Goal: Information Seeking & Learning: Learn about a topic

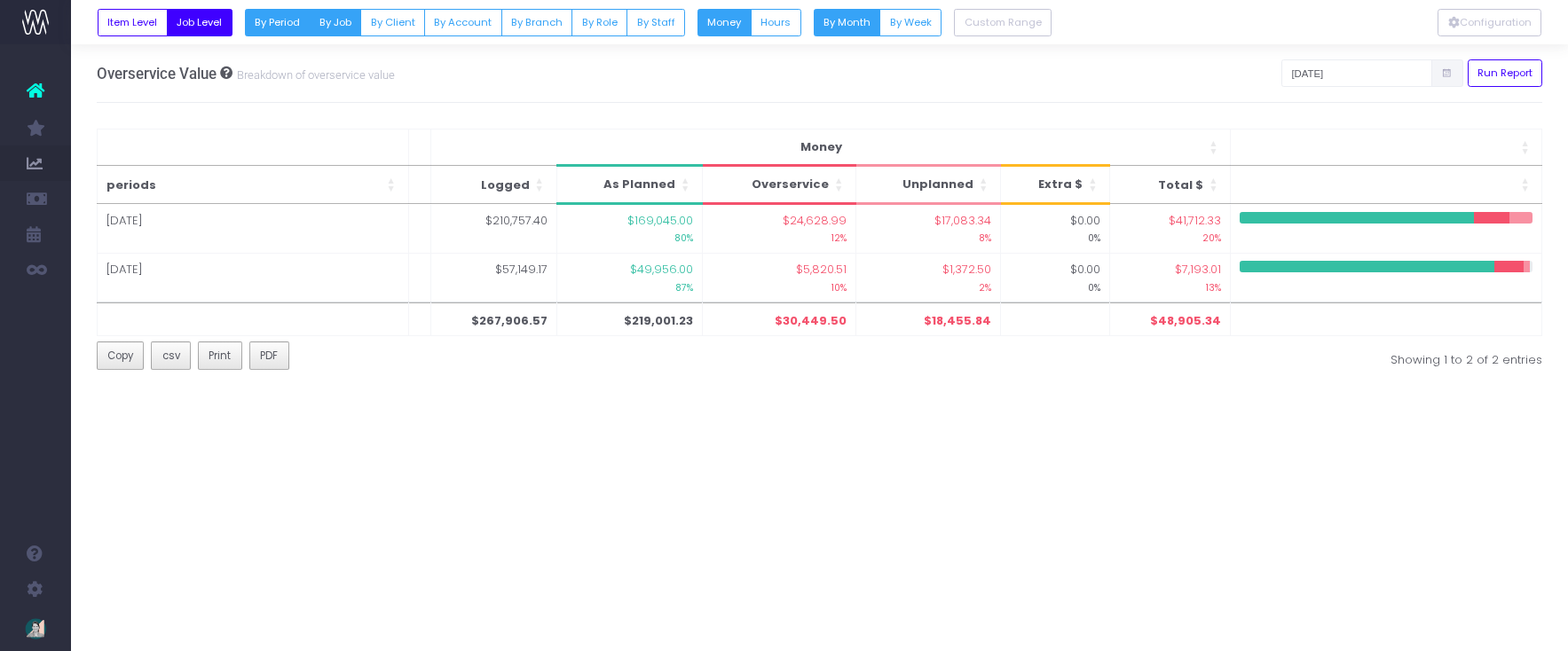
click at [332, 21] on button "By Job" at bounding box center [334, 23] width 52 height 27
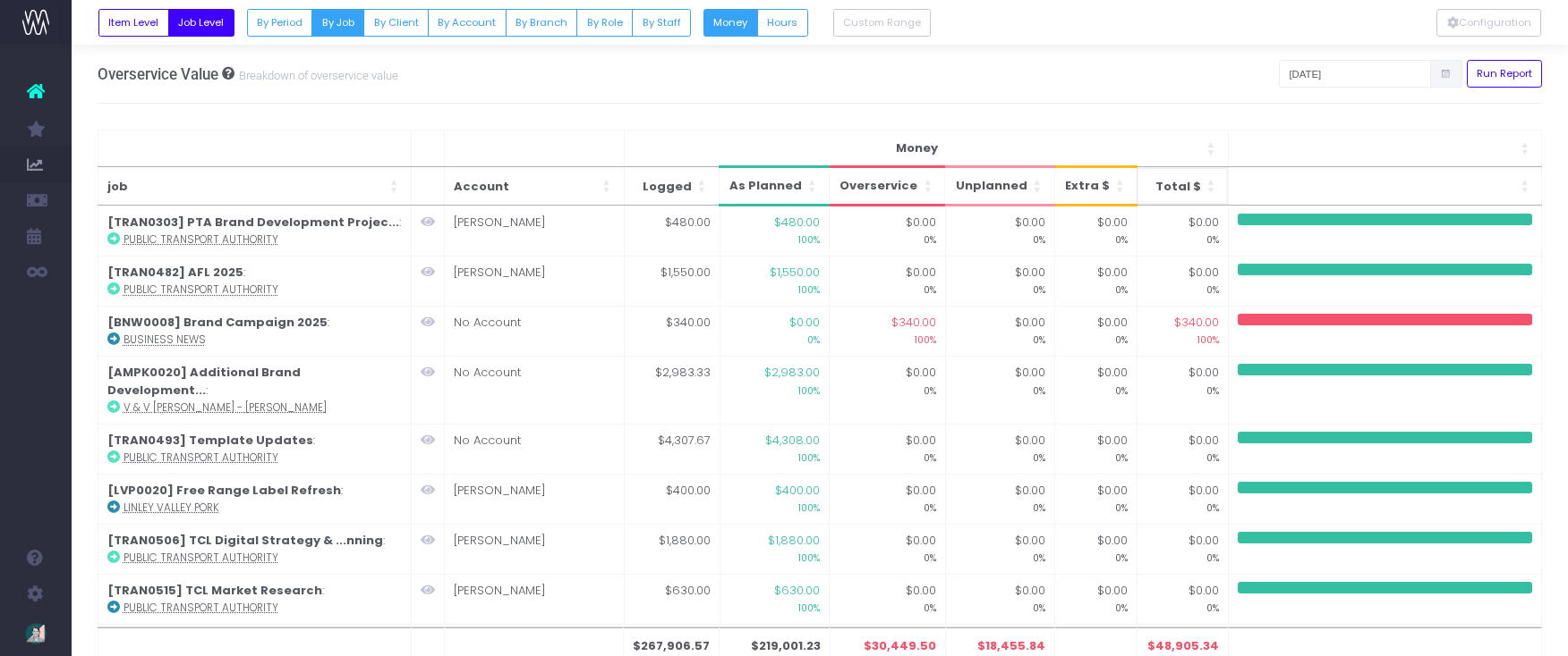
click at [1212, 185] on span "Total $: Activate to sort: Activate to sort" at bounding box center [1211, 186] width 11 height 38
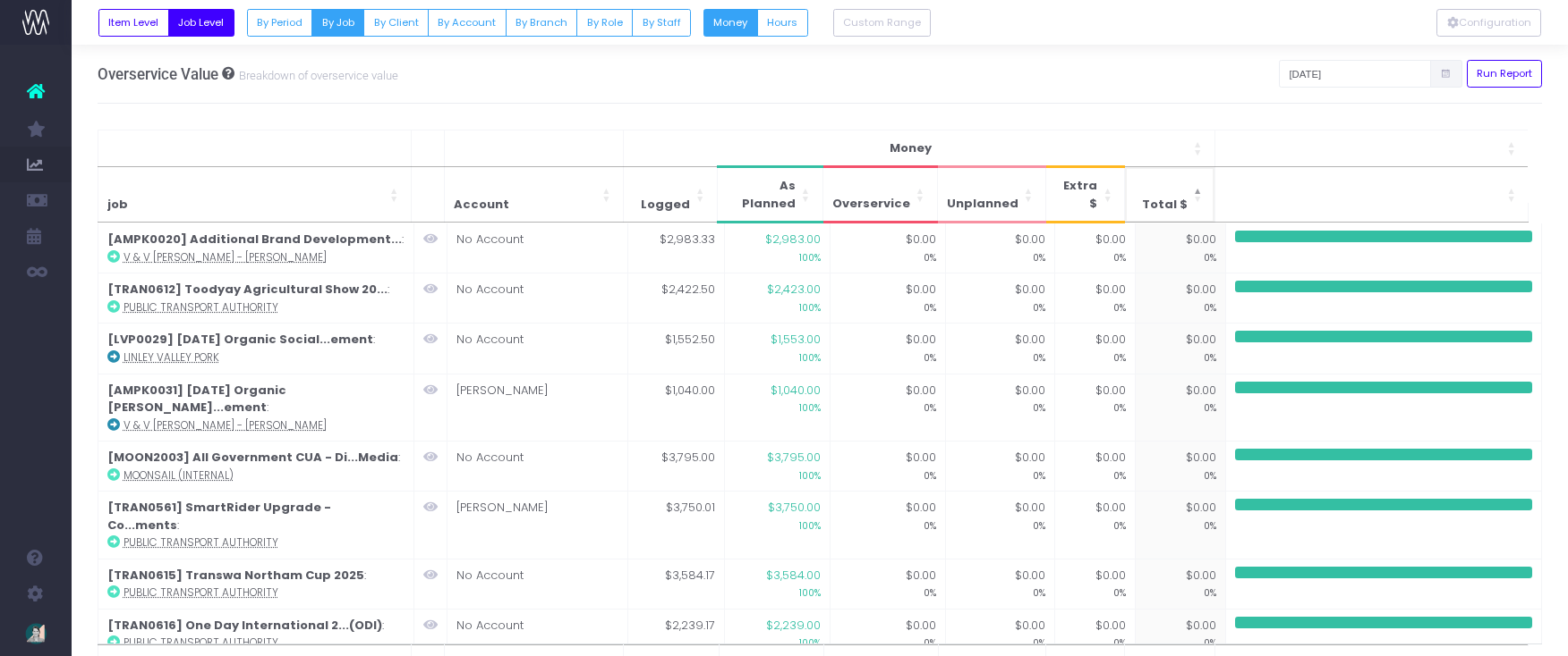
click at [1198, 180] on span "Total $: Activate to sort: Activate to invert sorting" at bounding box center [1198, 194] width 11 height 54
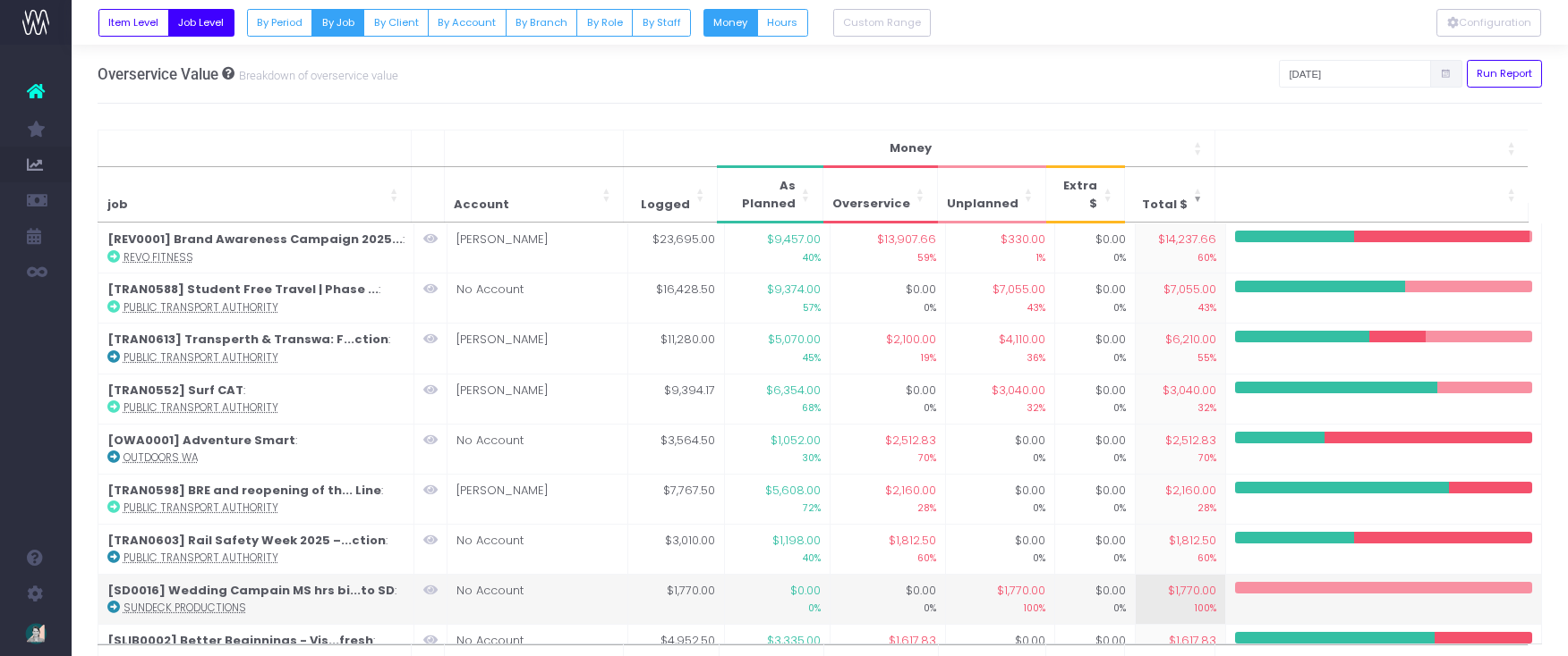
click at [431, 584] on icon at bounding box center [430, 590] width 14 height 13
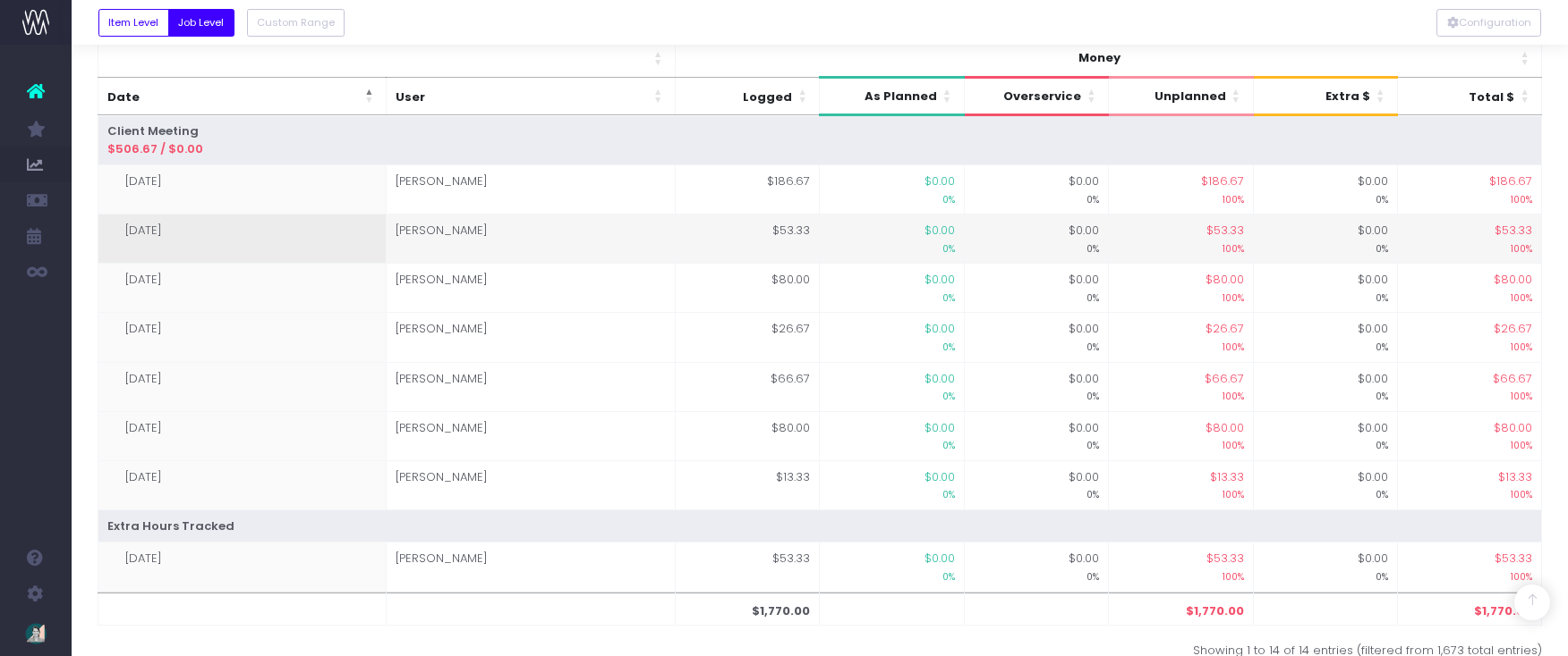
scroll to position [530, 0]
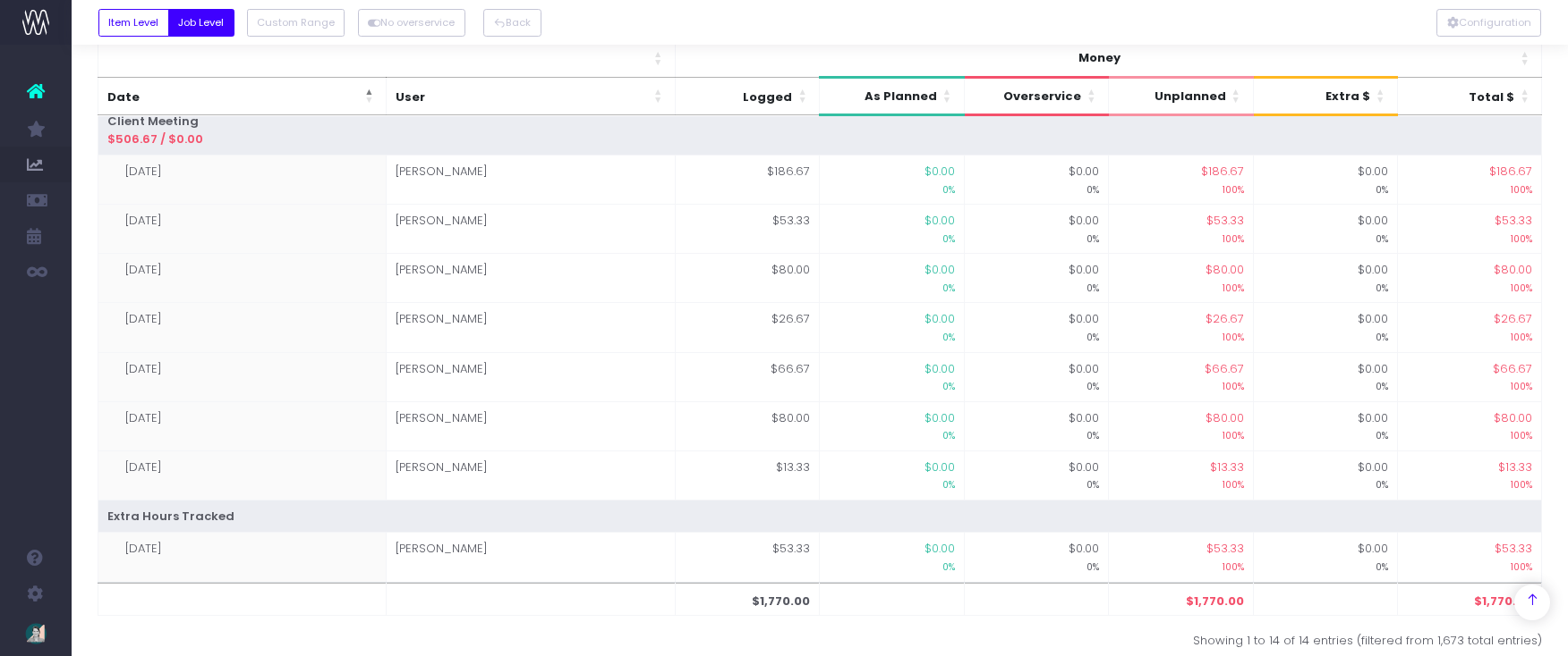
click at [1540, 607] on div at bounding box center [1532, 603] width 36 height 36
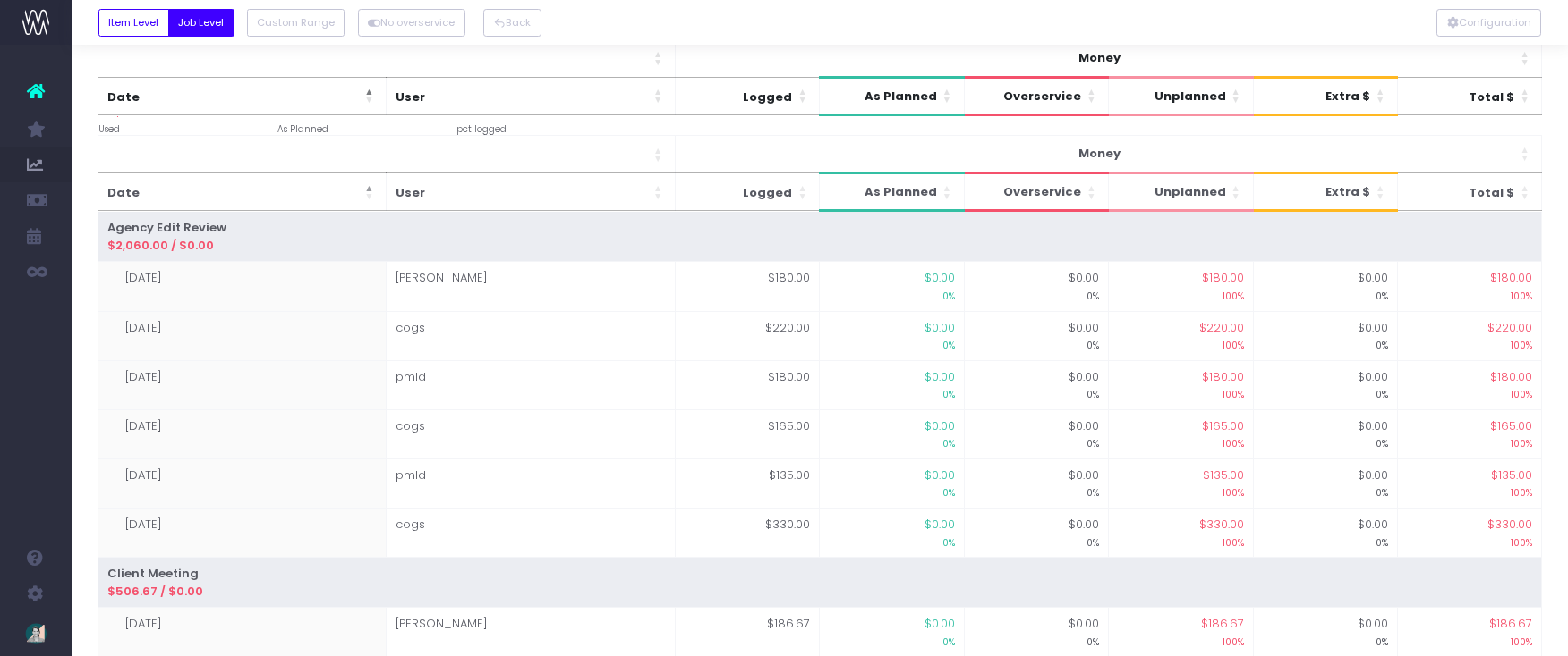
scroll to position [0, 0]
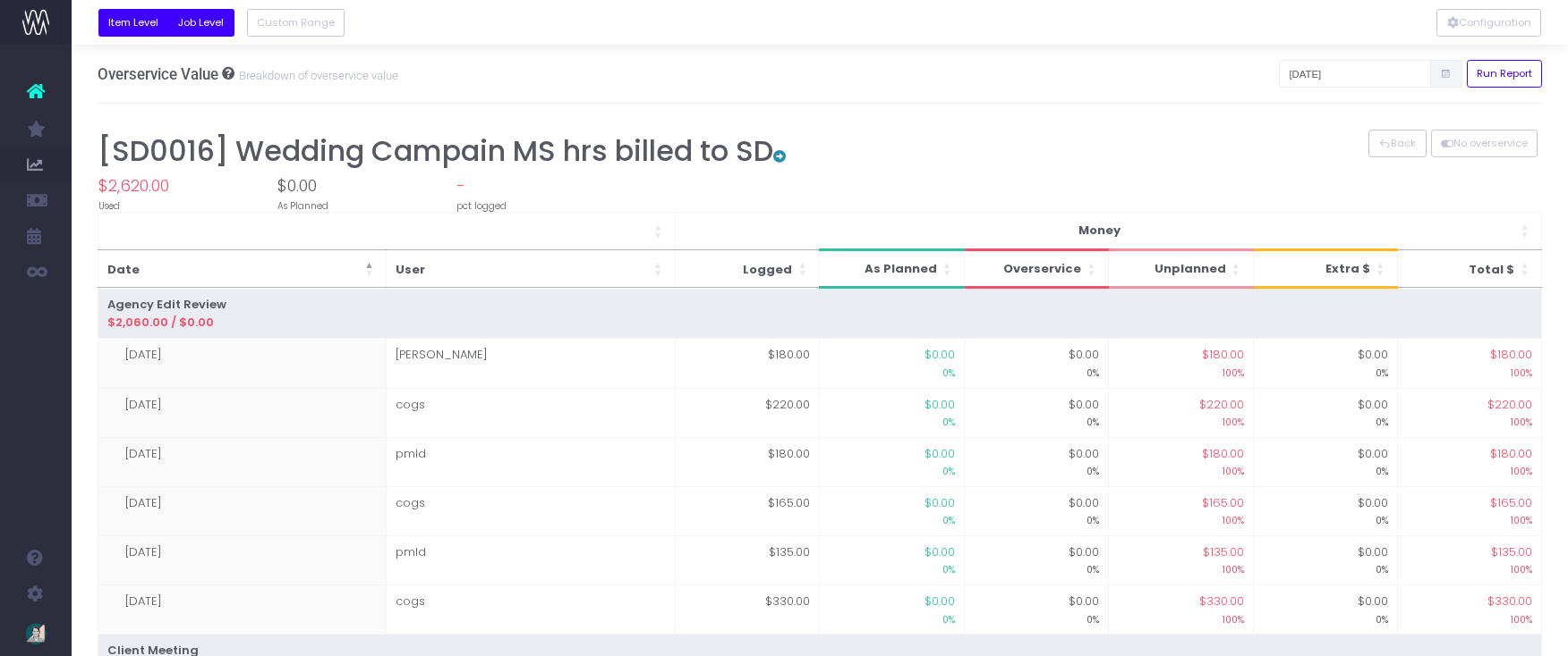
click at [142, 24] on button "Item Level" at bounding box center [134, 23] width 71 height 28
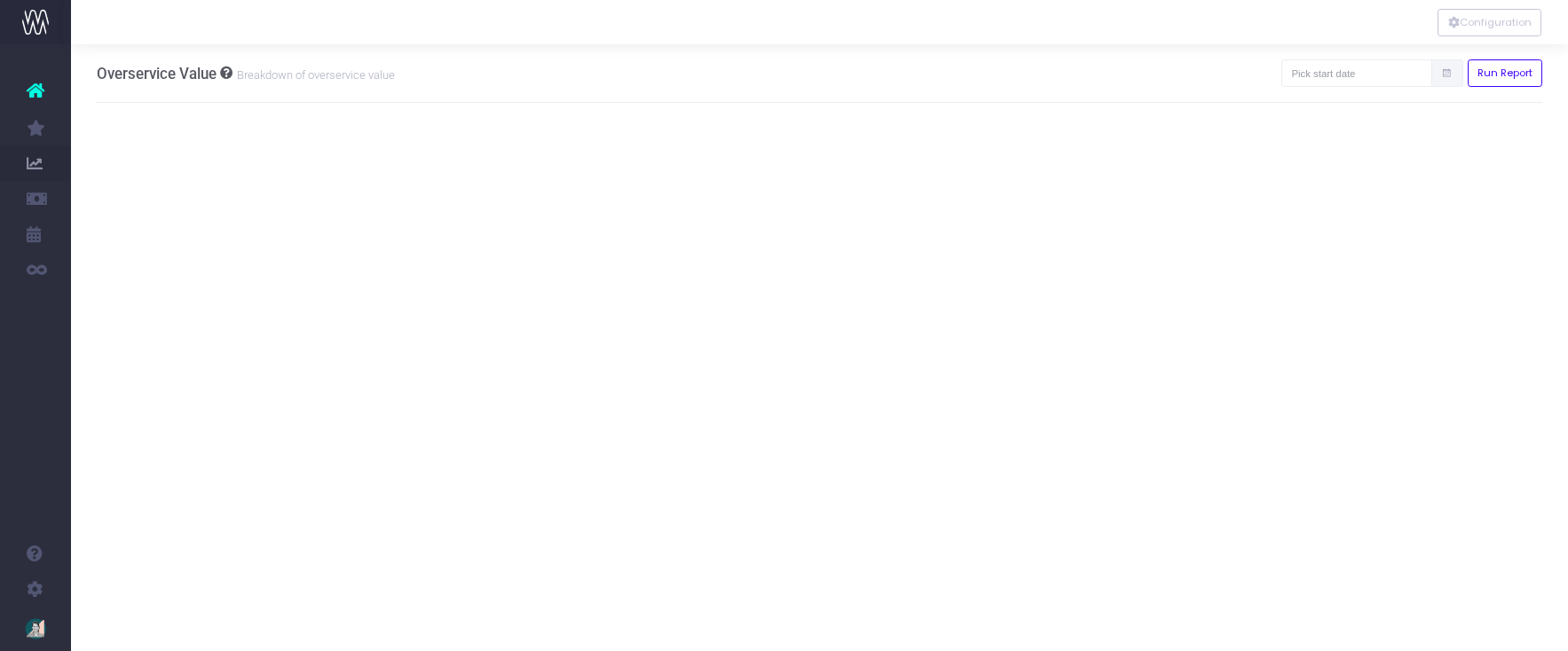
click at [1447, 74] on icon at bounding box center [1447, 74] width 12 height 0
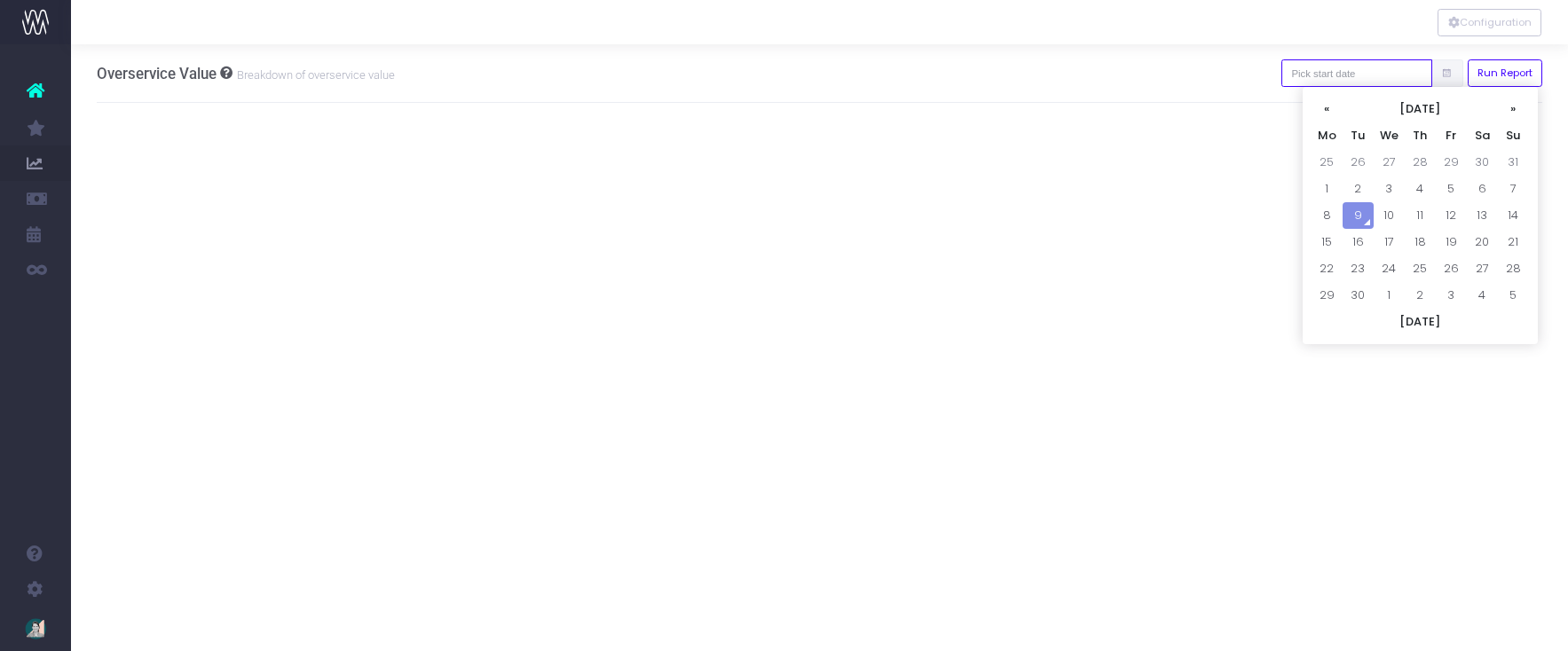
click at [1423, 76] on input "text" at bounding box center [1357, 74] width 151 height 27
click at [1329, 107] on th "«" at bounding box center [1328, 109] width 31 height 26
click at [1457, 164] on td "1" at bounding box center [1452, 162] width 31 height 26
type input "[DATE]"
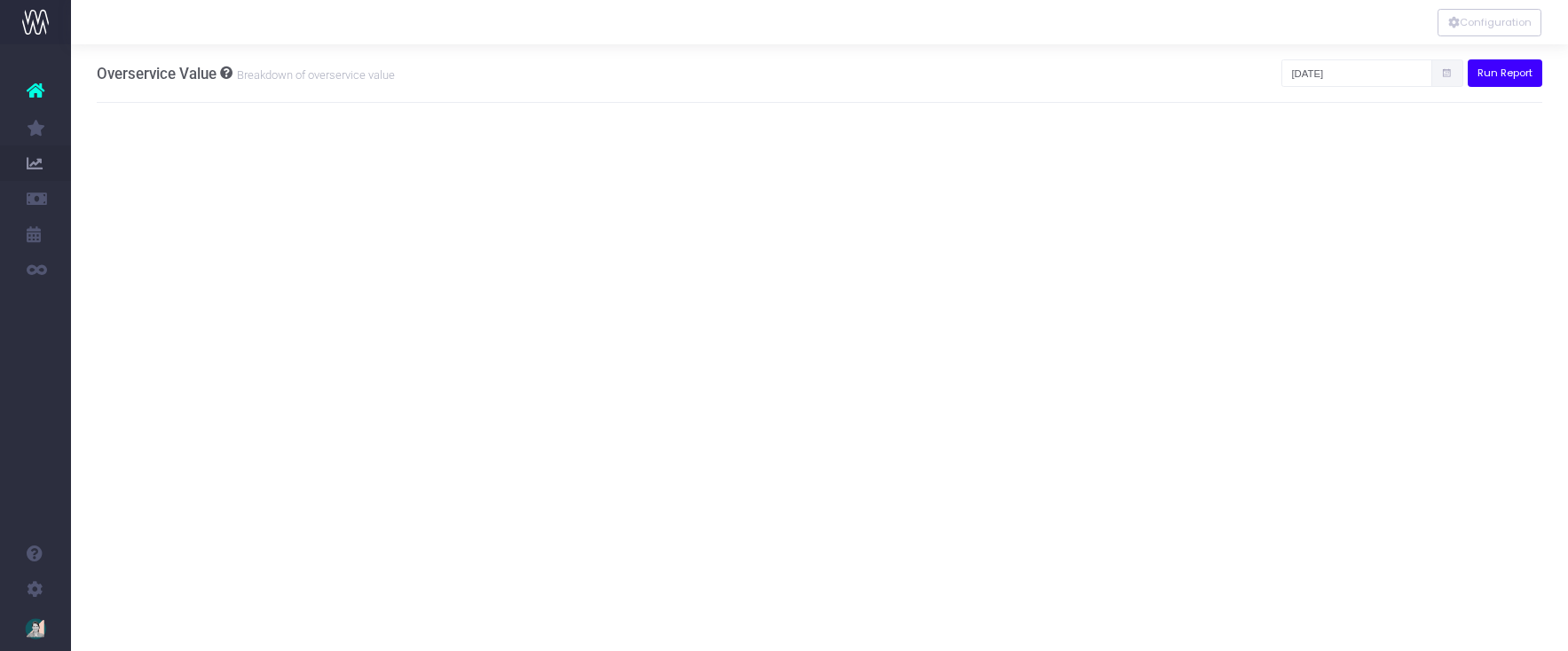
click at [1511, 79] on button "Run Report" at bounding box center [1505, 74] width 76 height 27
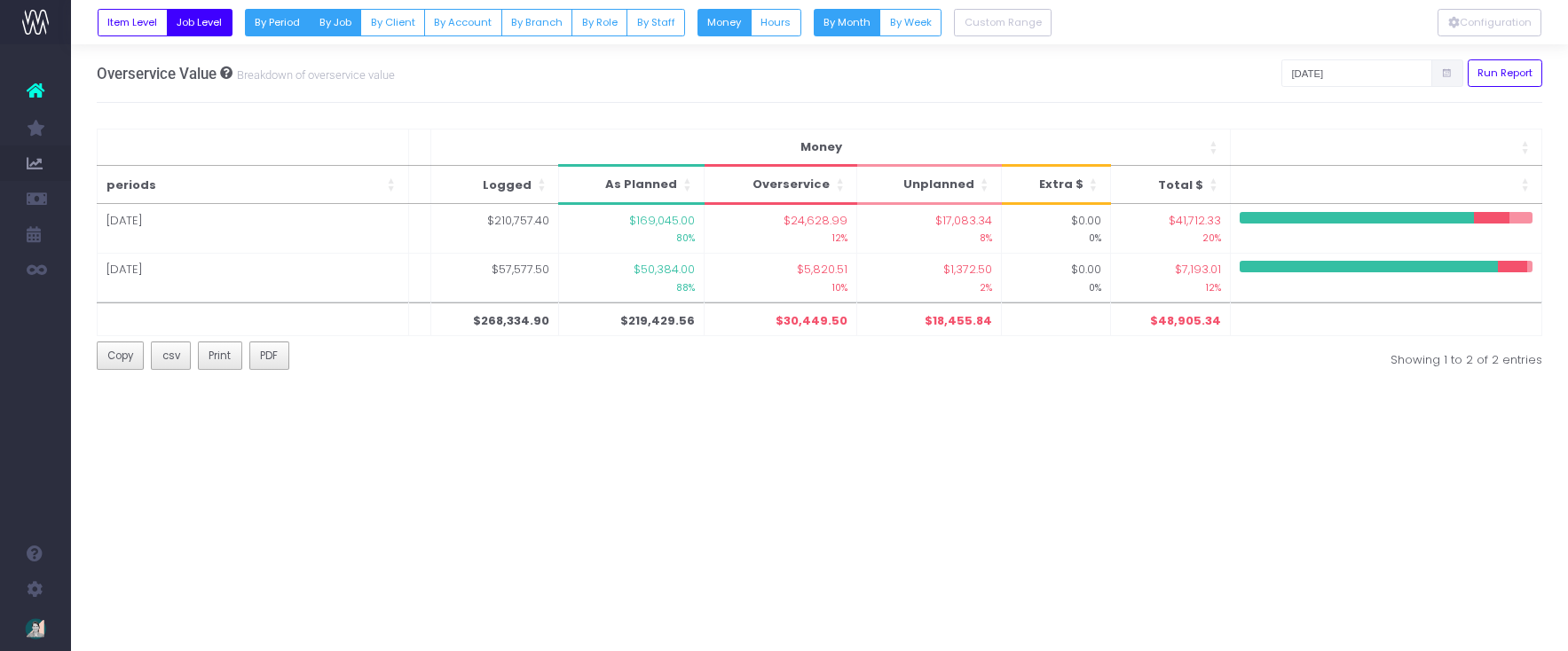
click at [339, 21] on button "By Job" at bounding box center [334, 23] width 52 height 27
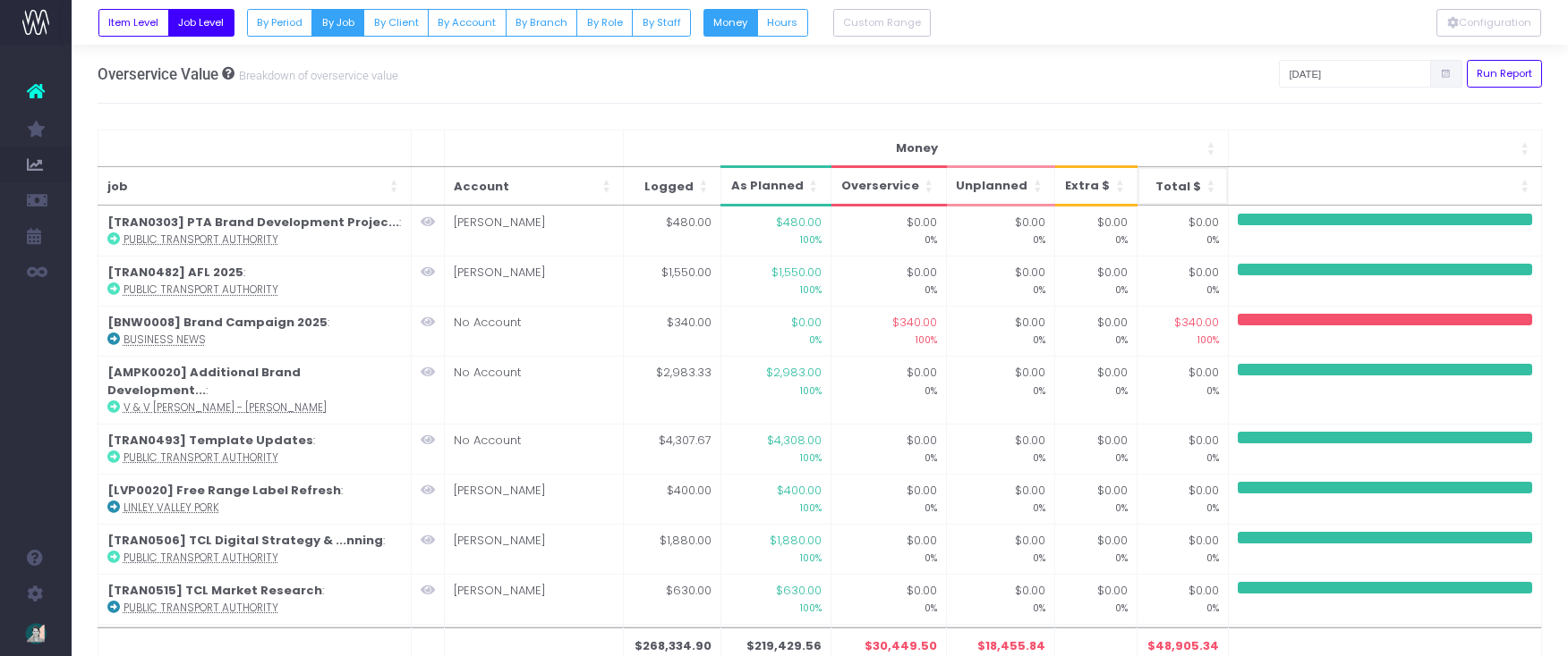
click at [1210, 186] on span "Total $: Activate to sort: Activate to sort" at bounding box center [1211, 186] width 11 height 38
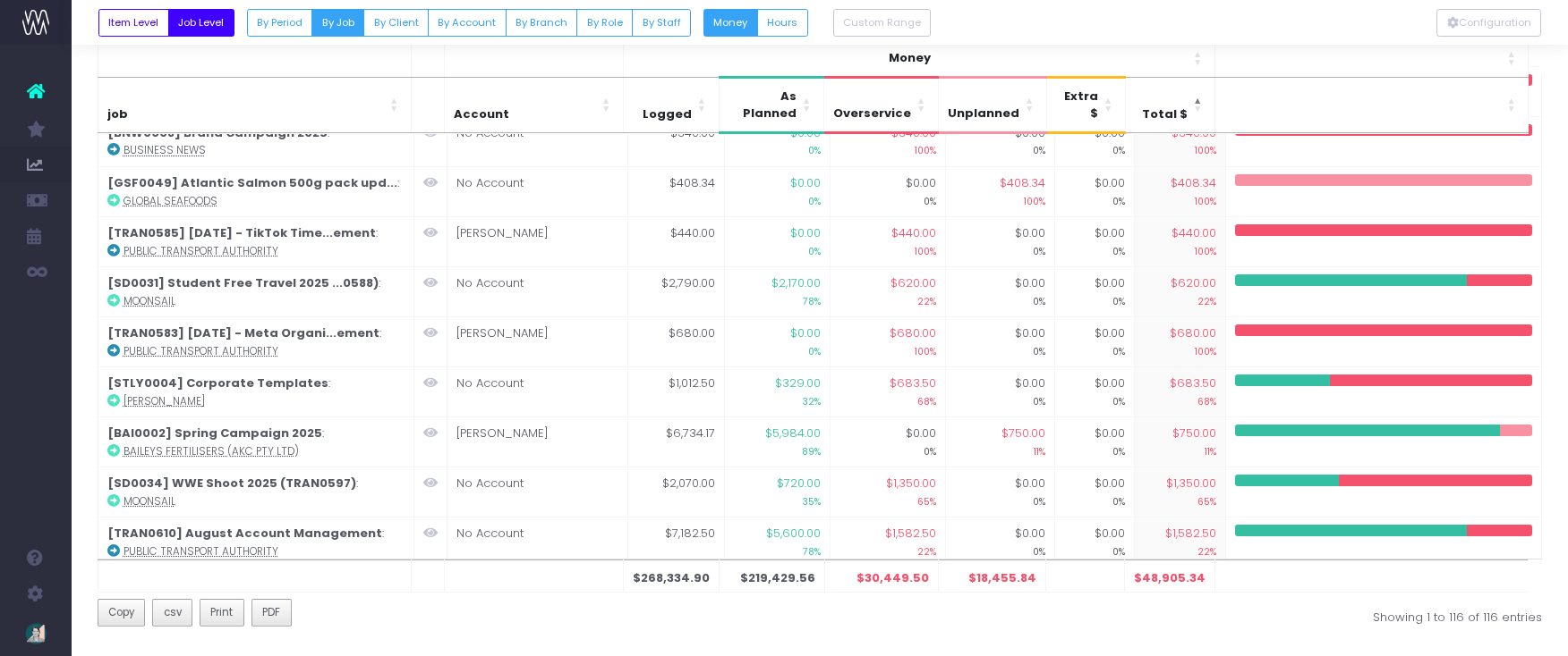
scroll to position [5119, 0]
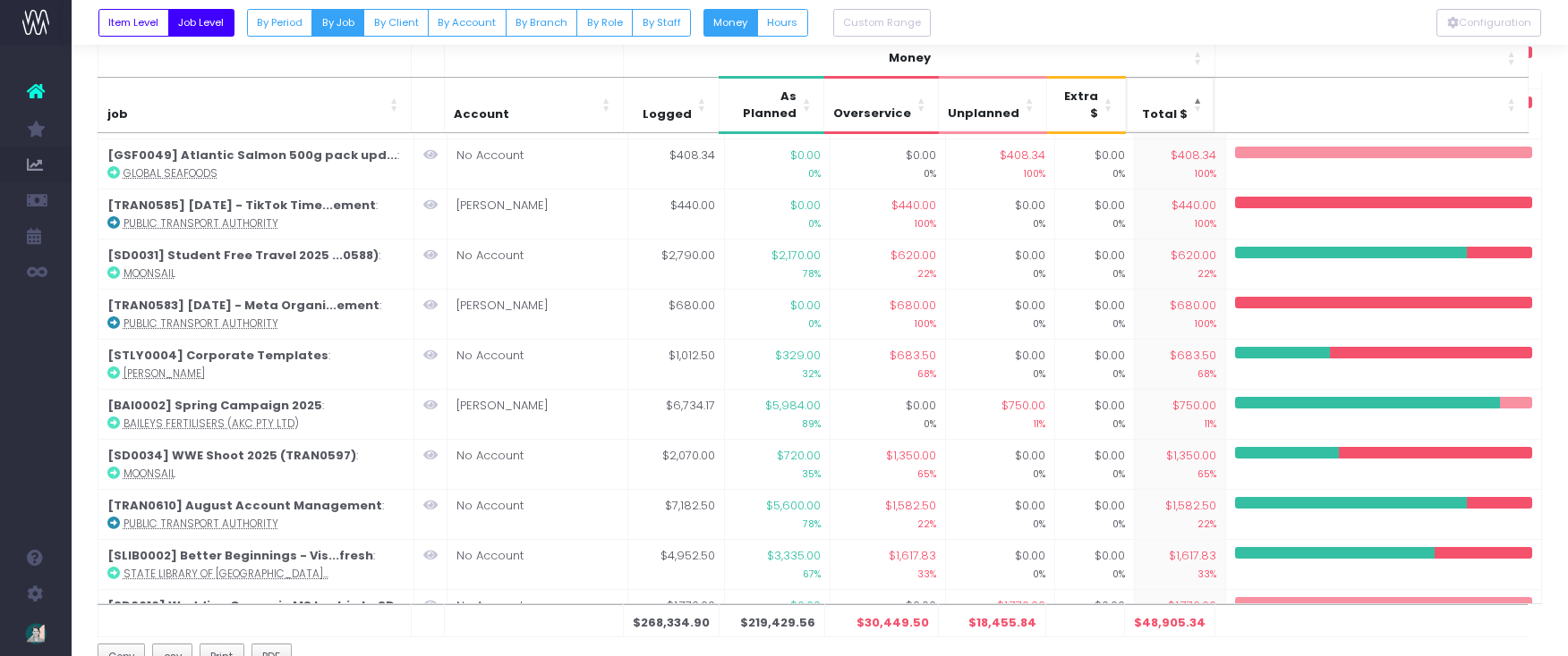
click at [1196, 96] on span "Total $: Activate to sort: Activate to invert sorting" at bounding box center [1198, 105] width 11 height 54
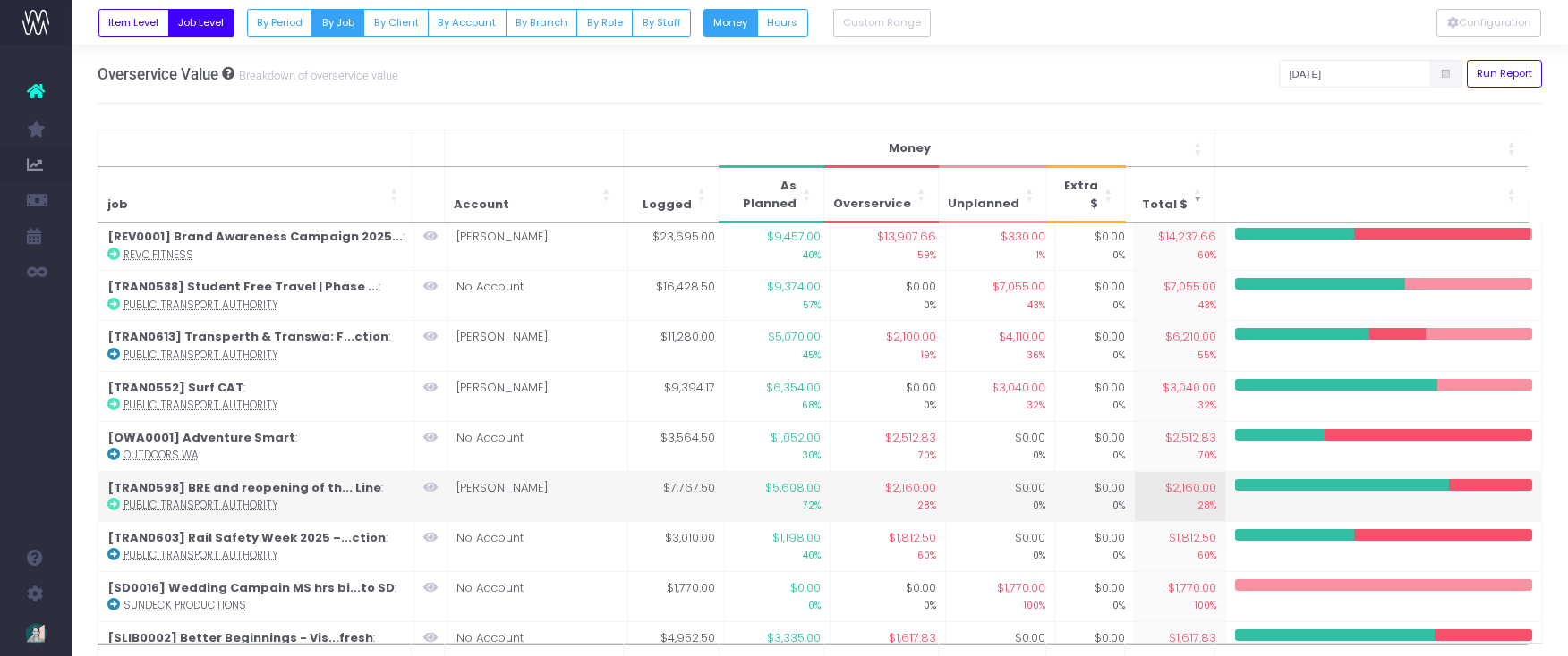
scroll to position [0, 0]
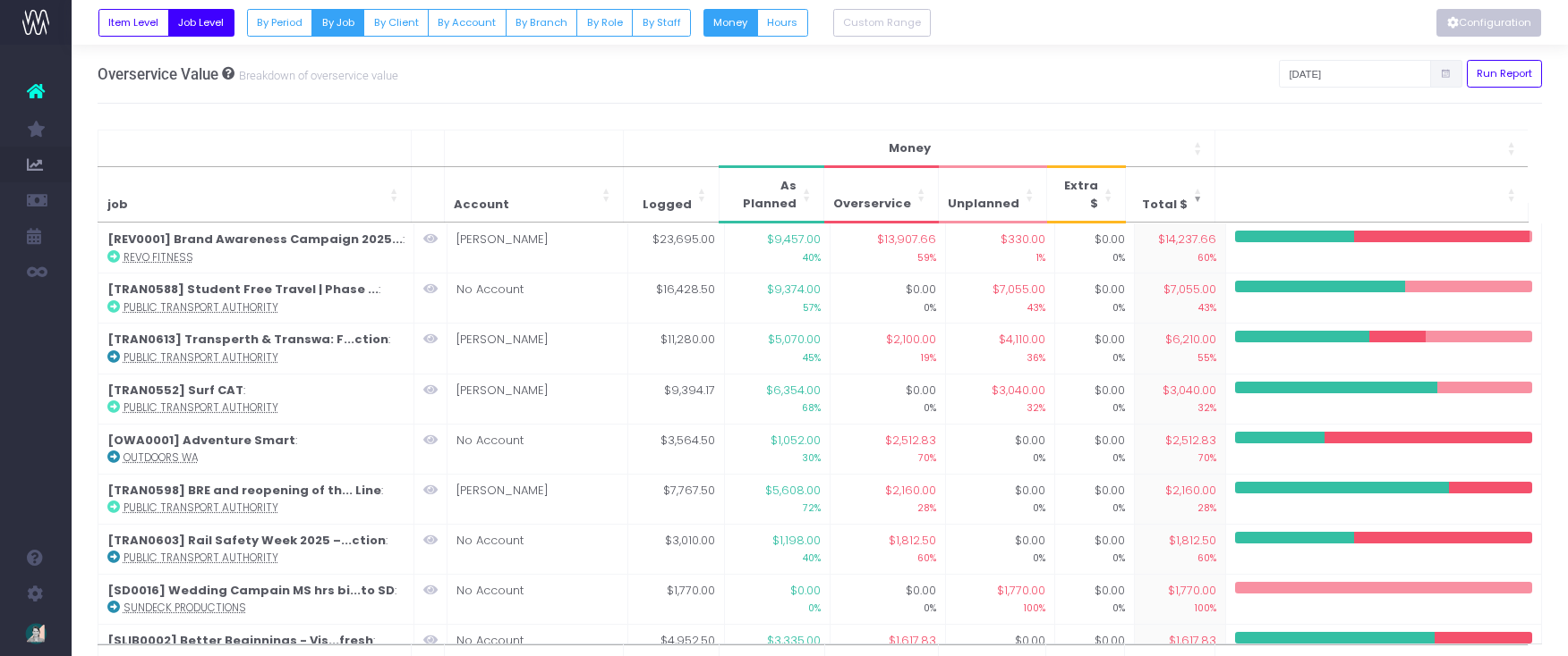
click at [1502, 28] on button "Configuration" at bounding box center [1489, 23] width 105 height 28
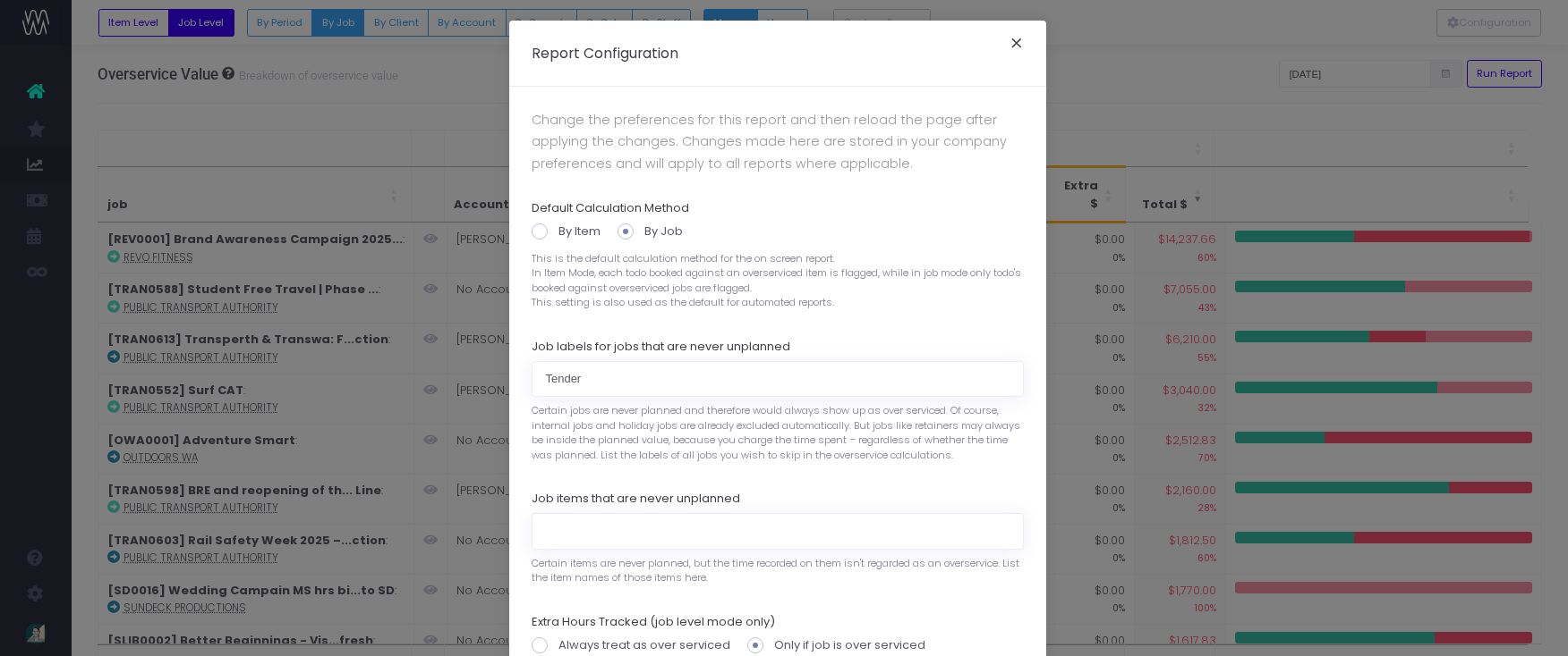
click at [1014, 45] on button "×" at bounding box center [1016, 45] width 38 height 29
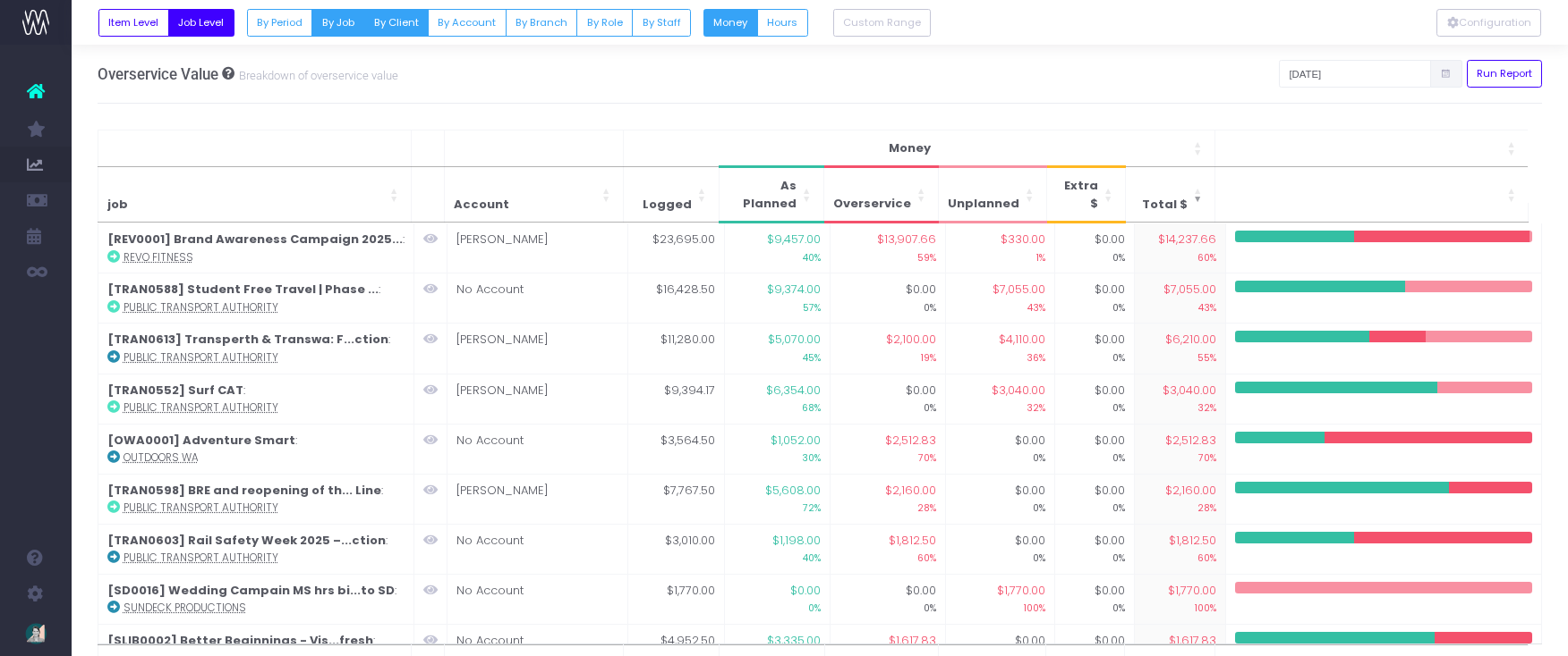
click at [380, 20] on button "By Client" at bounding box center [395, 23] width 65 height 28
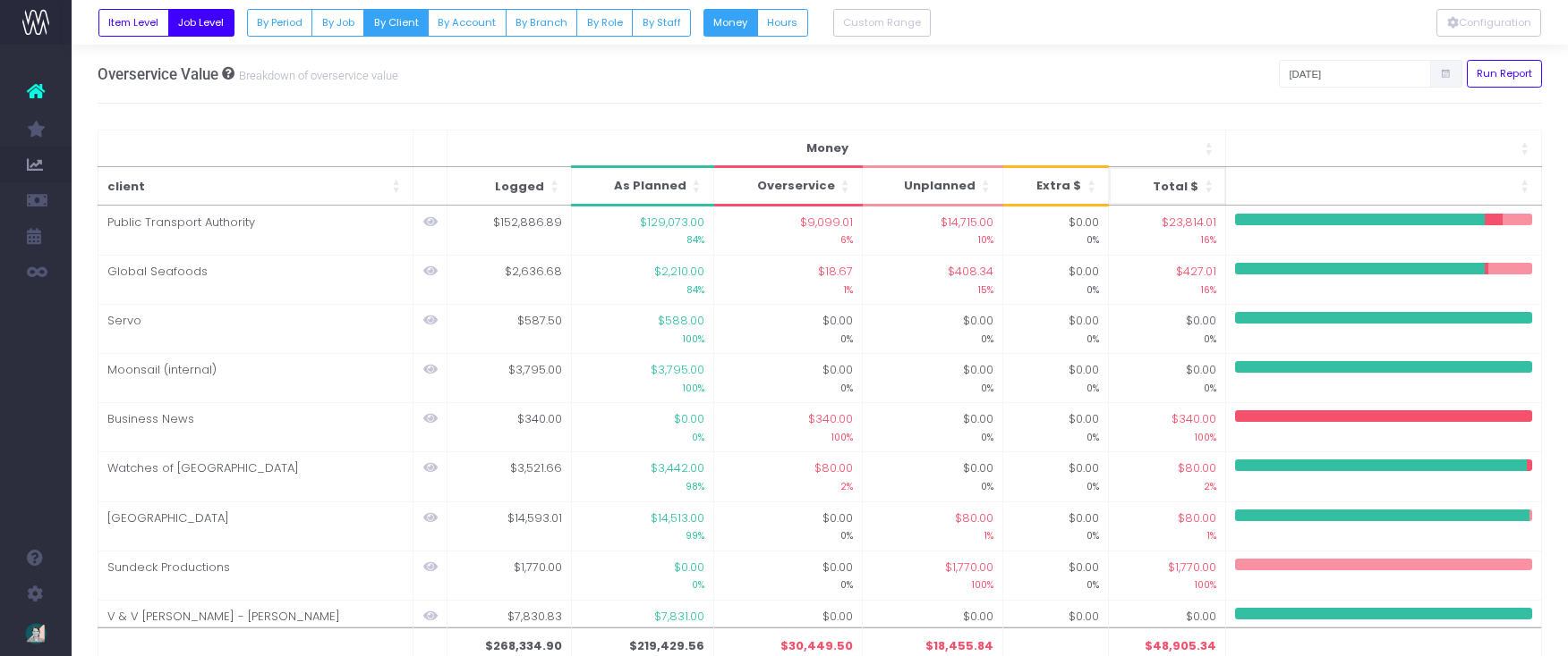
click at [1210, 190] on span "Total $: Activate to sort: Activate to remove sorting: Activate to sort" at bounding box center [1208, 186] width 11 height 38
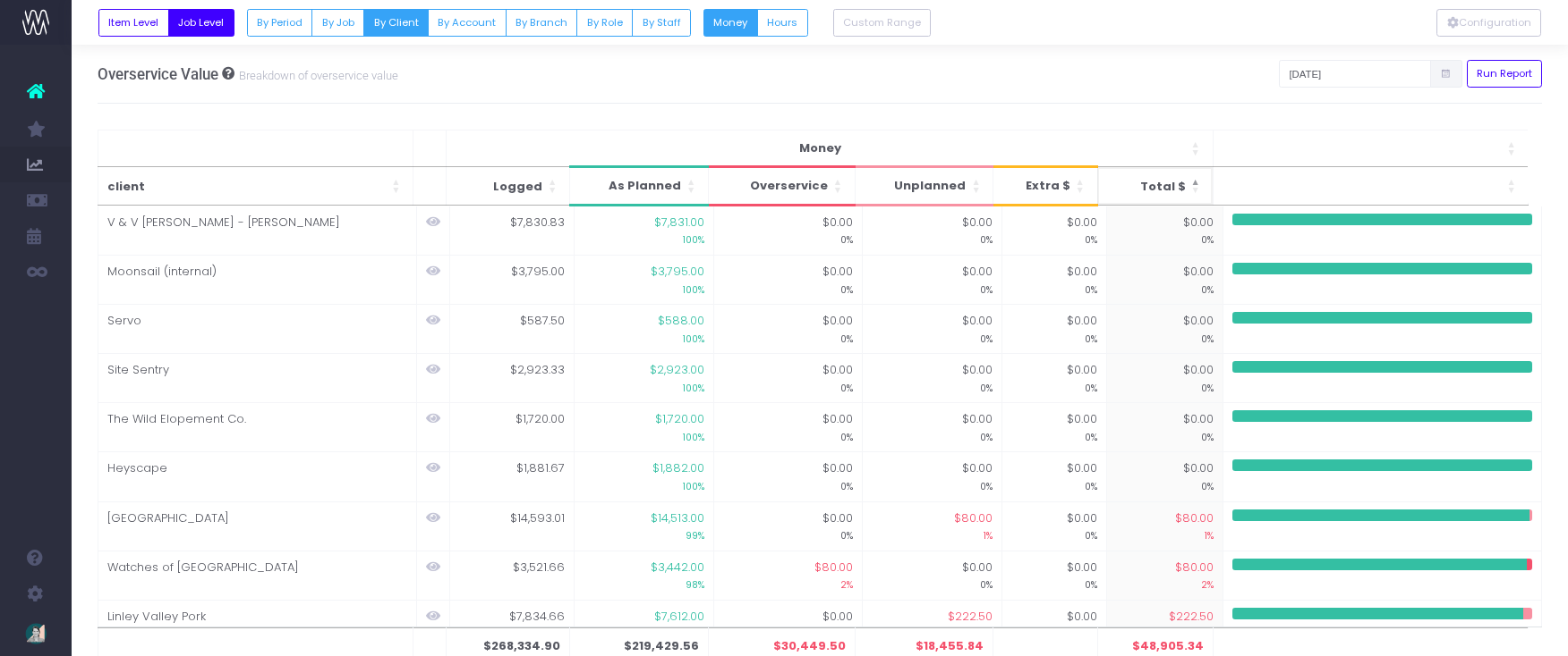
click at [1194, 178] on span "Total $: Activate to sort: Activate to remove sorting: Activate to invert sorti…" at bounding box center [1196, 186] width 11 height 38
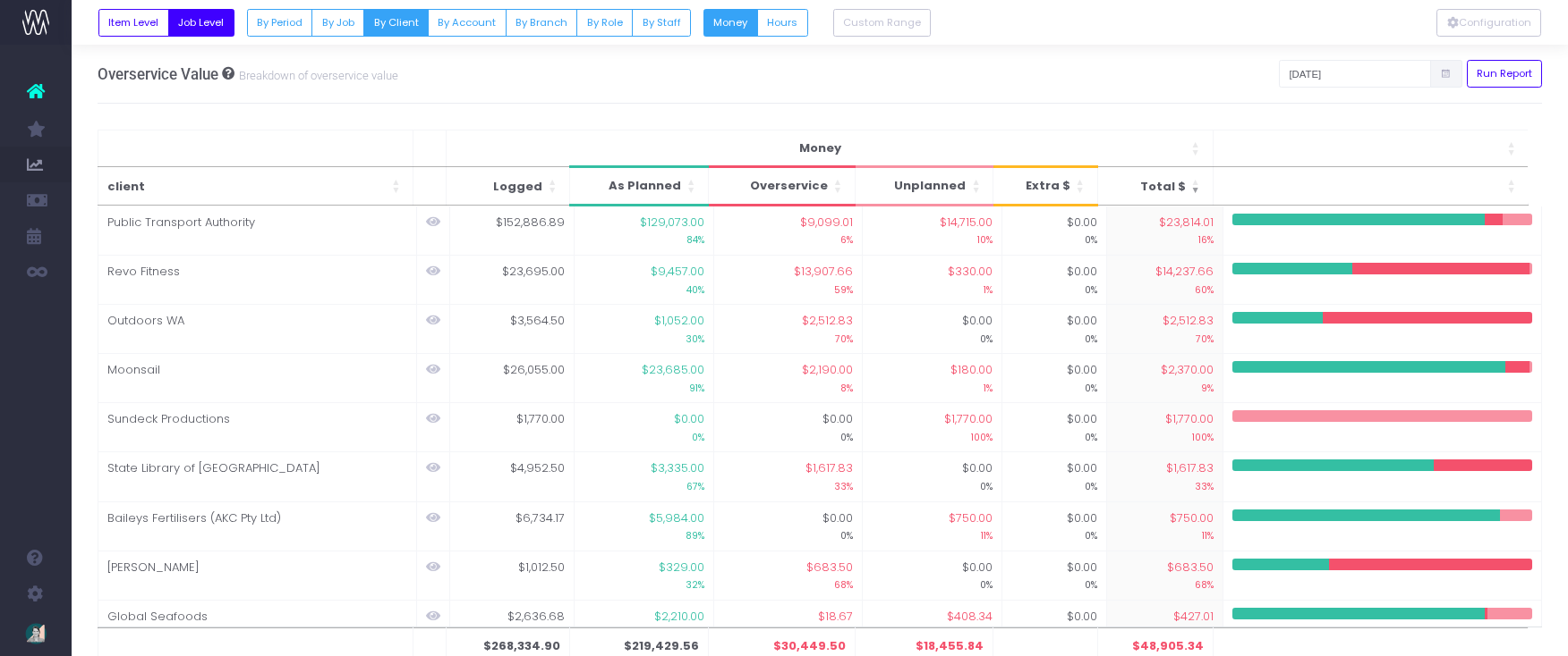
click at [1444, 74] on icon at bounding box center [1445, 74] width 12 height 0
click at [1449, 74] on icon at bounding box center [1445, 74] width 12 height 0
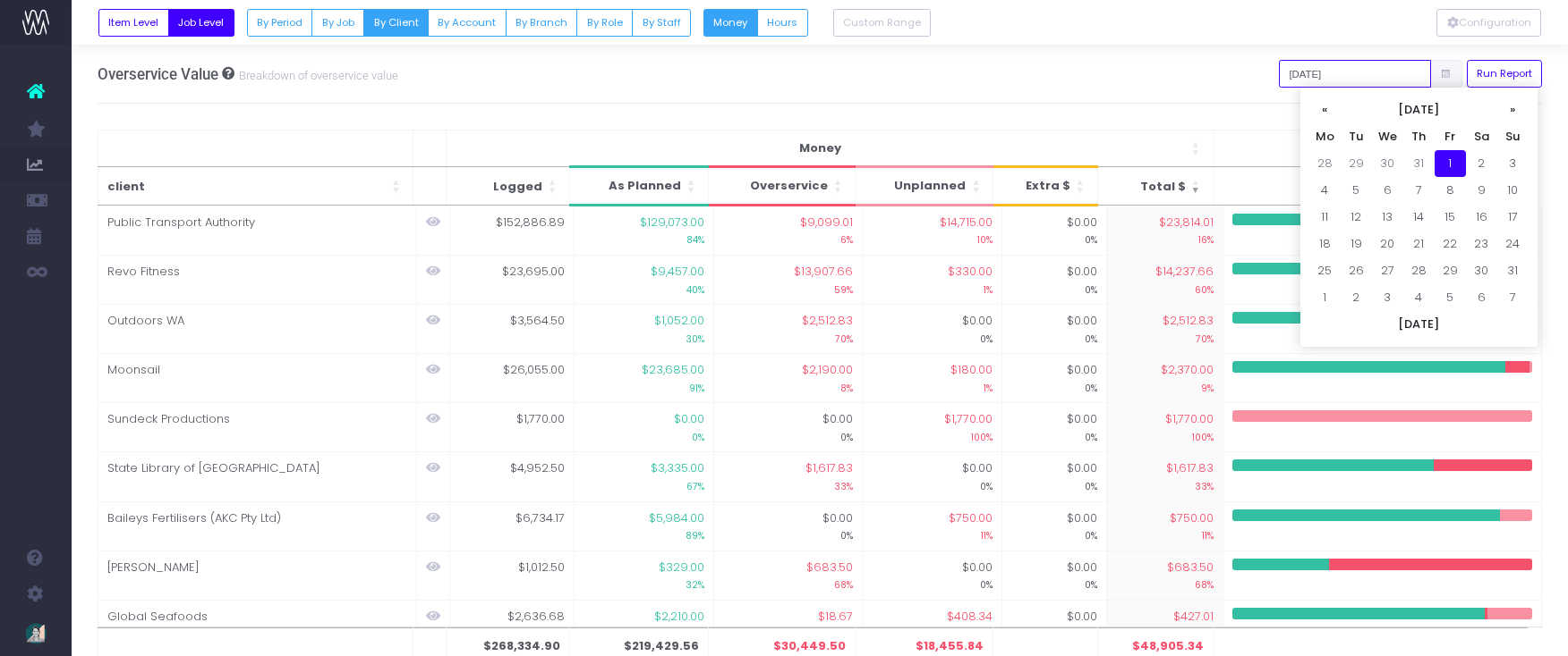
click at [1363, 68] on input "[DATE]" at bounding box center [1354, 74] width 152 height 28
click at [1324, 109] on th "«" at bounding box center [1325, 110] width 32 height 27
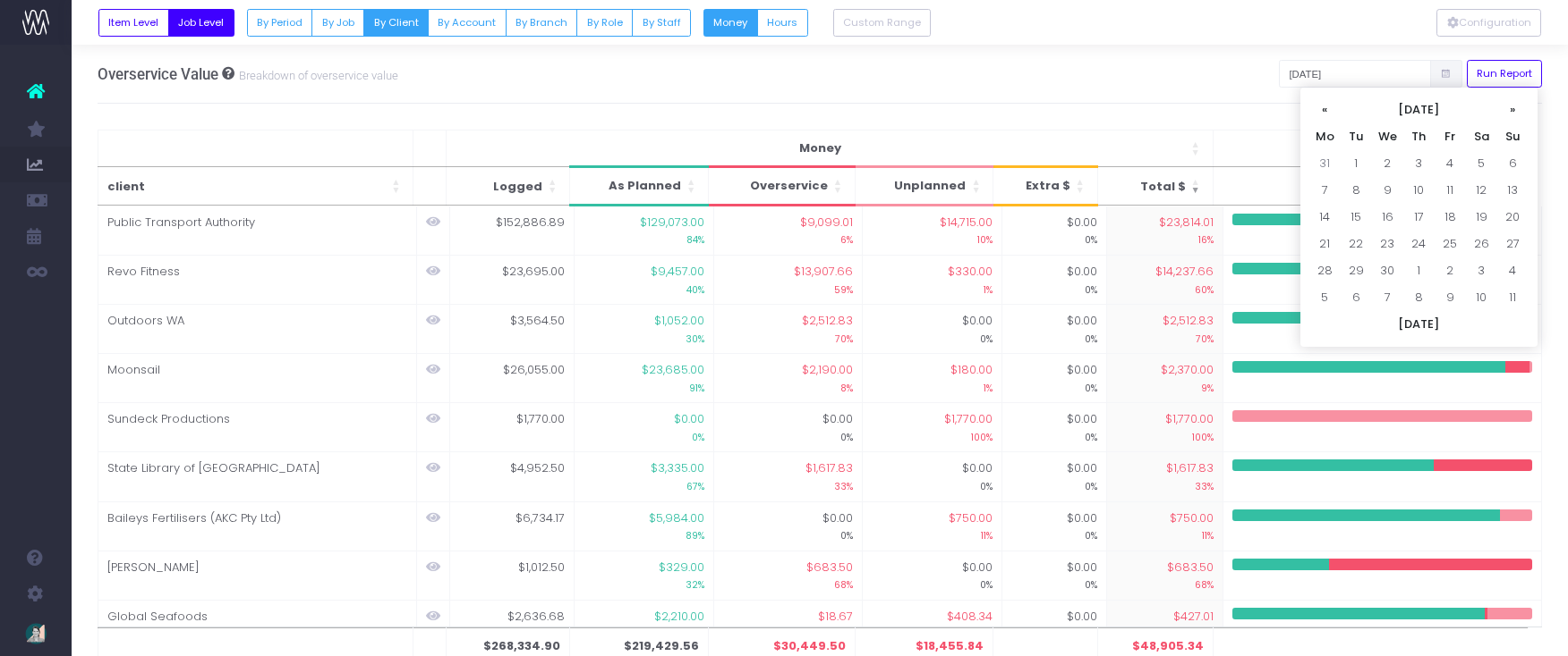
click at [1324, 109] on th "«" at bounding box center [1325, 110] width 32 height 27
click at [1330, 102] on th "«" at bounding box center [1325, 110] width 32 height 27
click at [1391, 160] on td "1" at bounding box center [1388, 163] width 32 height 27
type input "01-01-2025"
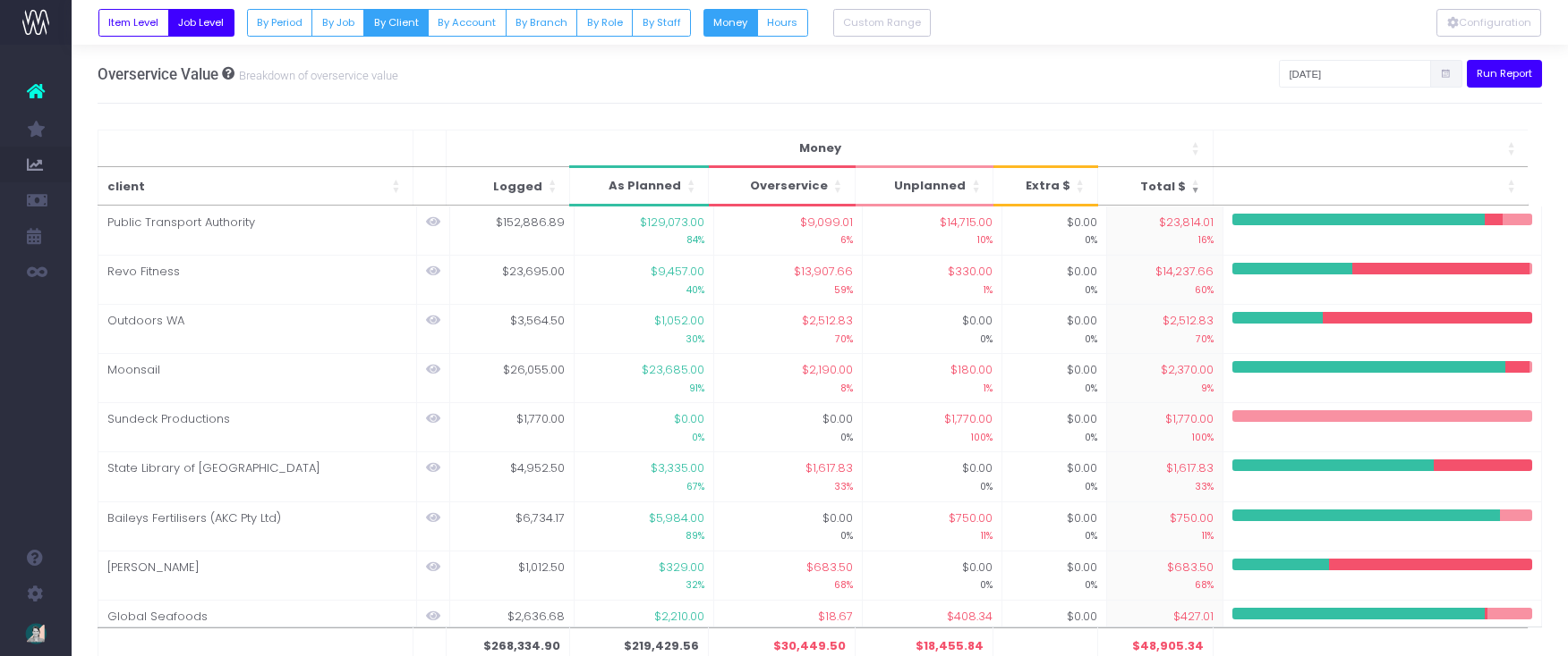
click at [1520, 79] on button "Run Report" at bounding box center [1505, 74] width 76 height 28
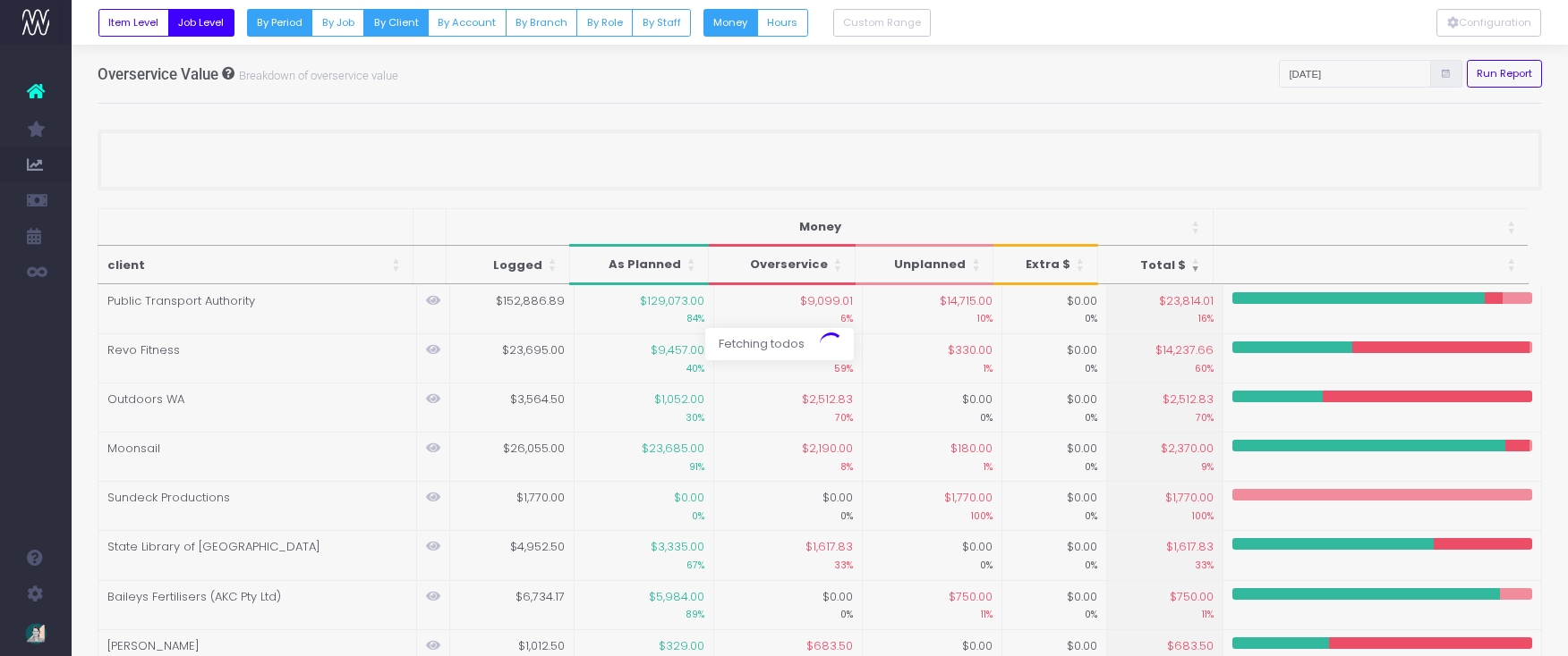
click at [267, 27] on button "By Period" at bounding box center [280, 23] width 66 height 28
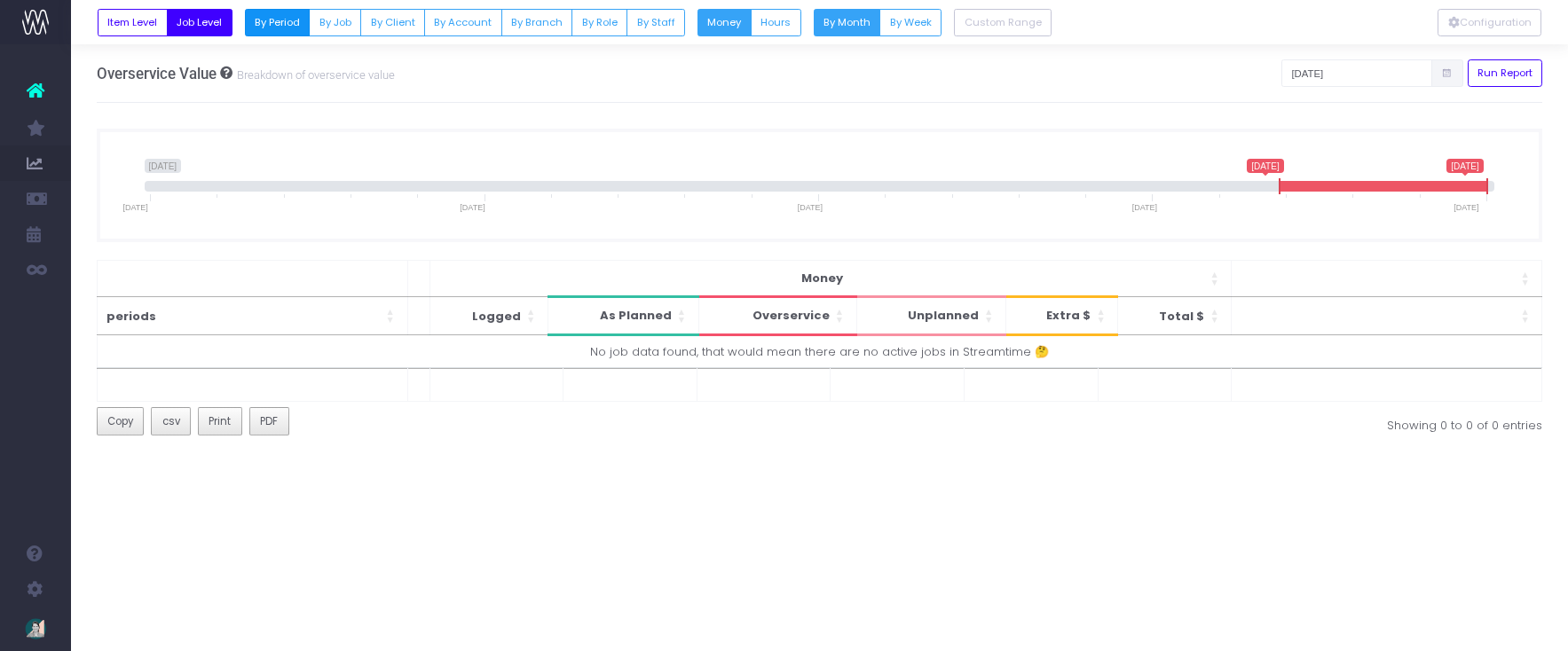
click at [265, 26] on button "By Period" at bounding box center [278, 23] width 66 height 27
